Goal: Browse casually

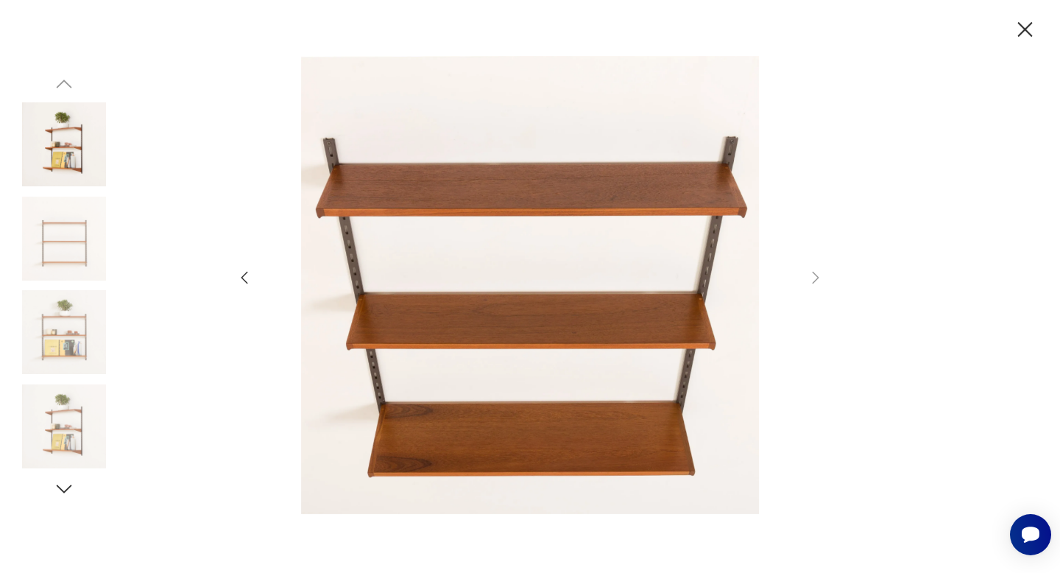
click at [56, 155] on img at bounding box center [64, 144] width 84 height 84
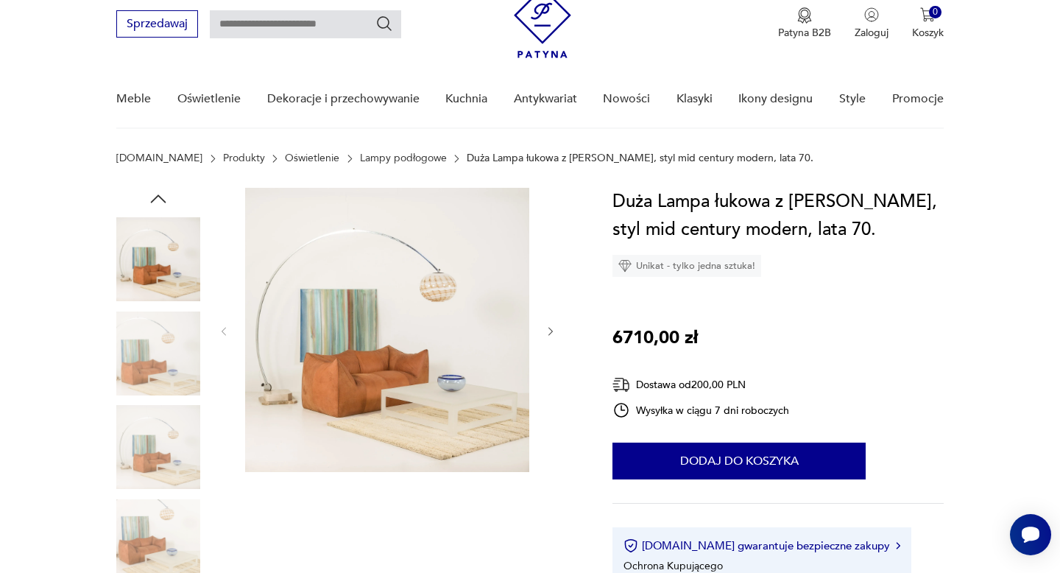
scroll to position [57, 0]
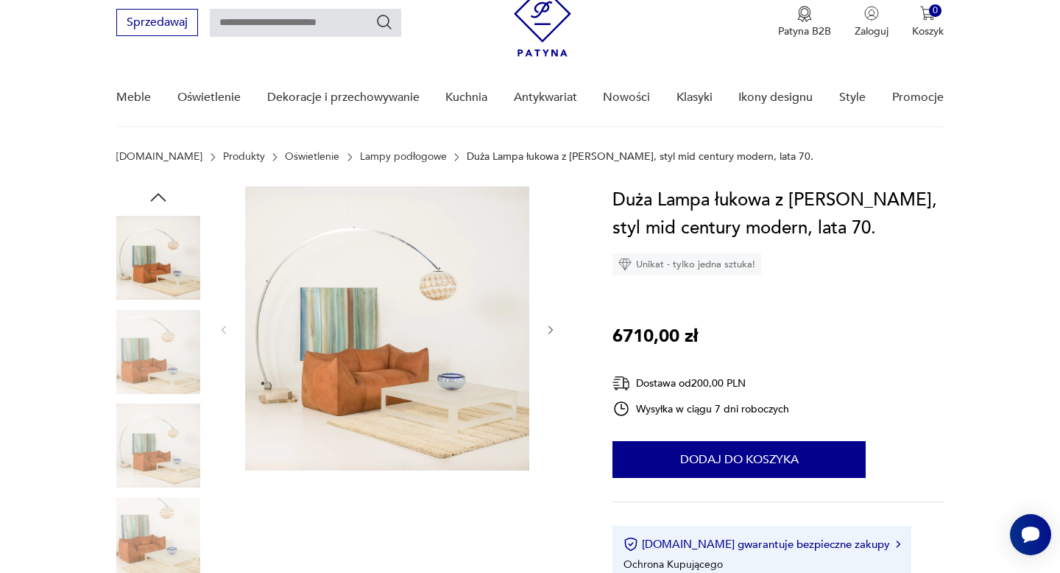
drag, startPoint x: 595, startPoint y: 203, endPoint x: 876, endPoint y: 231, distance: 281.8
copy h1 "Duża Lampa łukowa z kloszem Murano, styl mid century modern, lata 70."
click at [891, 229] on h1 "Duża Lampa łukowa z kloszem Murano, styl mid century modern, lata 70." at bounding box center [777, 214] width 330 height 56
